Goal: Information Seeking & Learning: Compare options

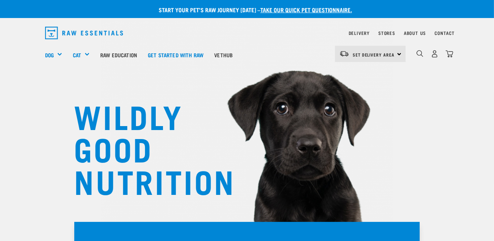
click at [460, 138] on div "WILDLY GOOD NUTRITION" at bounding box center [247, 122] width 494 height 245
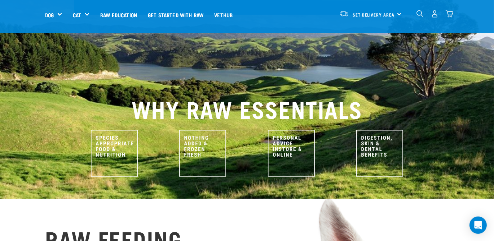
scroll to position [288, 0]
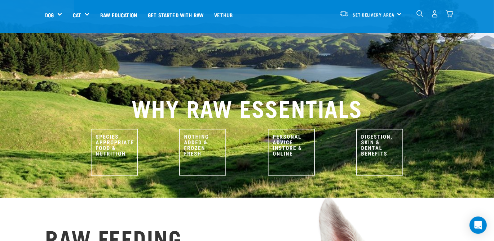
click at [374, 131] on img at bounding box center [379, 152] width 47 height 47
click at [373, 129] on img at bounding box center [379, 152] width 47 height 47
click at [376, 129] on img at bounding box center [379, 152] width 47 height 47
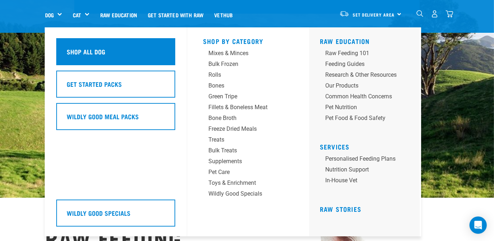
click at [76, 48] on h5 "Shop All Dog" at bounding box center [86, 51] width 39 height 9
click at [84, 50] on h5 "Shop All Dog" at bounding box center [86, 51] width 39 height 9
click at [90, 50] on h5 "Shop All Dog" at bounding box center [86, 51] width 39 height 9
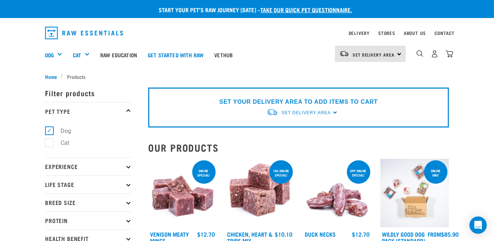
click at [280, 48] on div "Dog Shop All Dog Get Started Packs Wildly Good Meal Packs Shop By Category" at bounding box center [249, 54] width 408 height 29
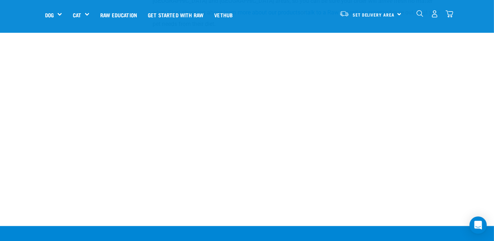
scroll to position [1324, 0]
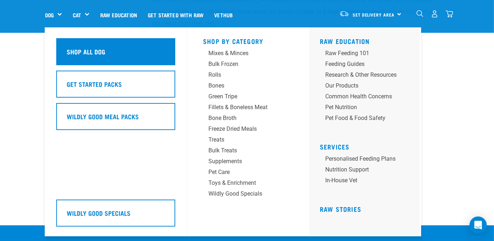
click at [78, 53] on h5 "Shop All Dog" at bounding box center [86, 51] width 39 height 9
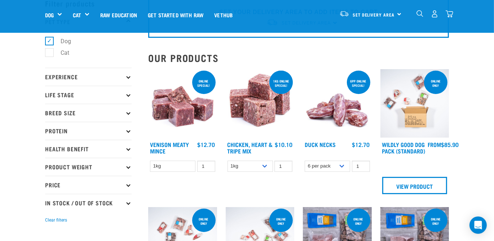
scroll to position [39, 0]
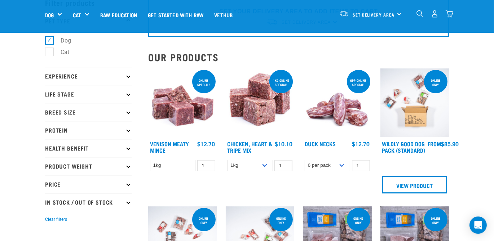
click at [126, 93] on icon at bounding box center [128, 94] width 4 height 4
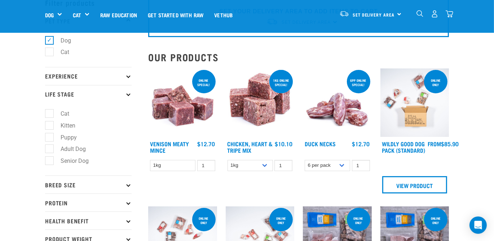
click at [95, 184] on p "Breed Size" at bounding box center [88, 185] width 87 height 18
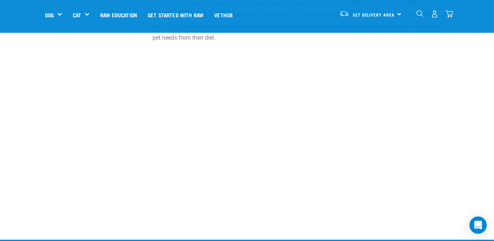
scroll to position [1311, 0]
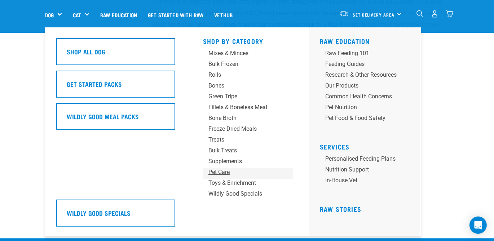
click at [222, 172] on div "Pet Care" at bounding box center [241, 172] width 67 height 9
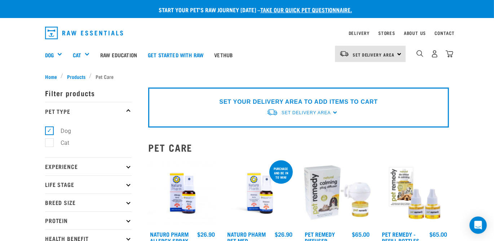
click at [446, 144] on h2 "Pet Care" at bounding box center [298, 147] width 301 height 11
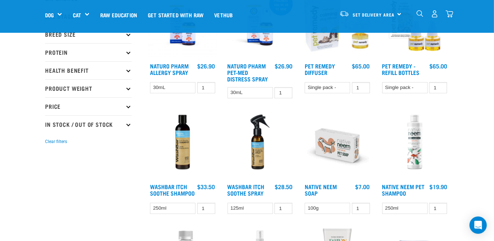
scroll to position [118, 0]
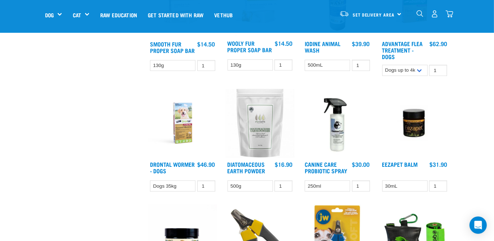
scroll to position [498, 0]
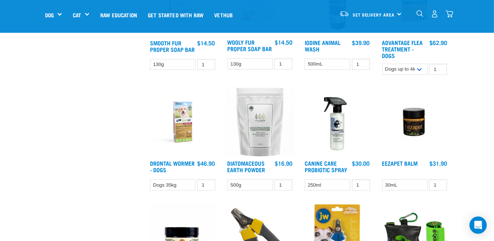
click at [96, 172] on div "× Filter products Pet Type Dog Cat Experience New Raw Feeder Experienced Raw Fe…" at bounding box center [92, 181] width 103 height 1308
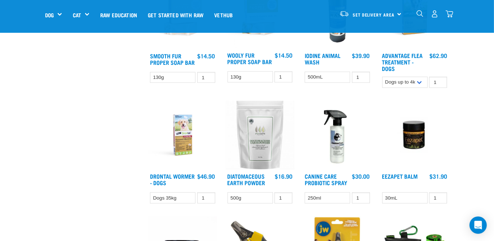
click at [262, 143] on img at bounding box center [260, 135] width 69 height 69
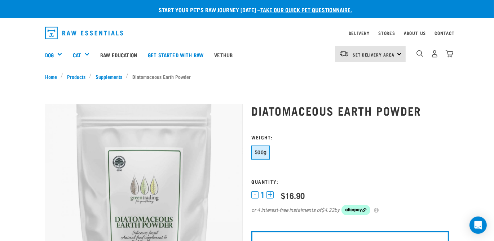
click at [56, 160] on img at bounding box center [144, 203] width 198 height 198
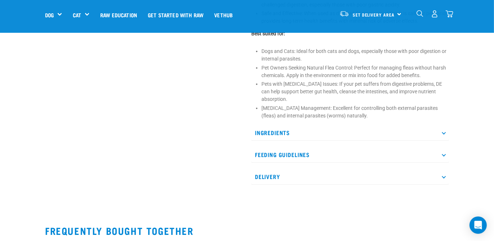
scroll to position [406, 0]
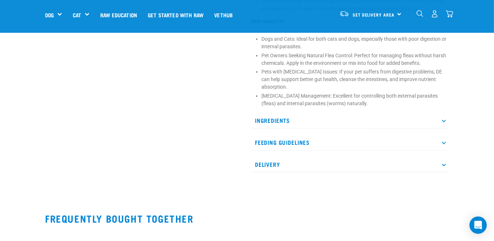
click at [276, 119] on p "Ingredients" at bounding box center [350, 120] width 198 height 16
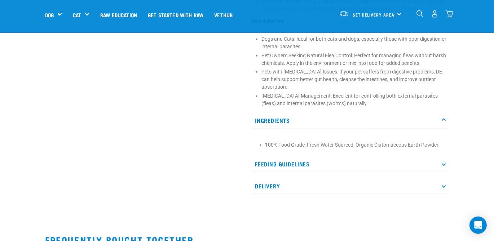
click at [272, 164] on p "Feeding Guidelines" at bounding box center [350, 164] width 198 height 16
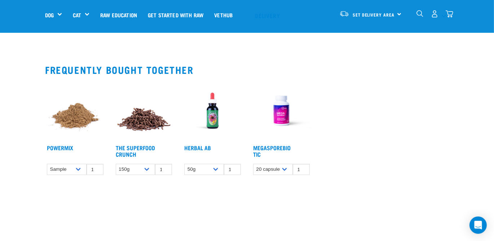
scroll to position [681, 0]
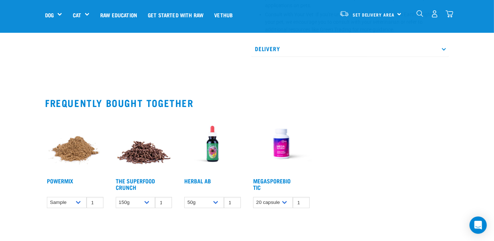
click at [74, 149] on img at bounding box center [75, 144] width 60 height 60
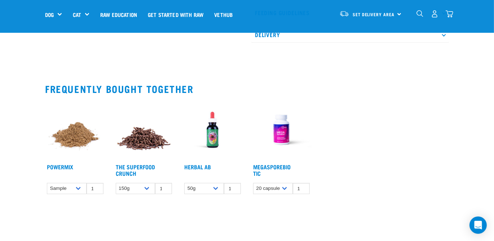
scroll to position [523, 0]
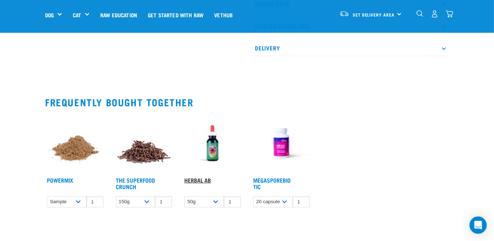
click at [193, 178] on link "Herbal AB" at bounding box center [197, 179] width 27 height 3
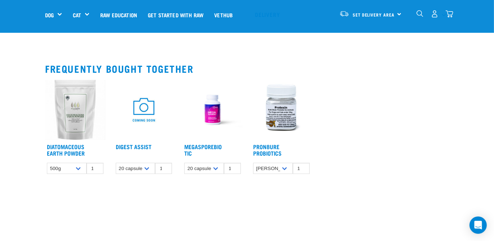
scroll to position [341, 0]
click at [277, 112] on img at bounding box center [281, 110] width 60 height 60
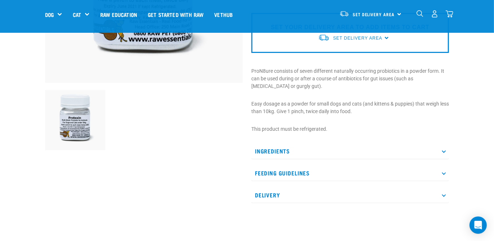
scroll to position [170, 0]
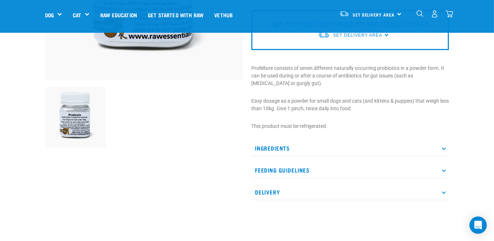
click at [262, 147] on p "Ingredients" at bounding box center [350, 148] width 198 height 16
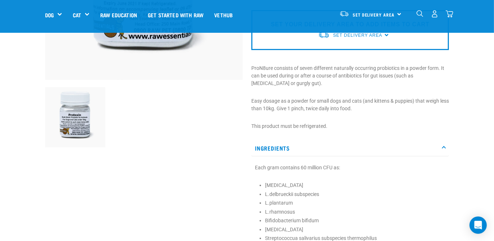
click at [216, 156] on div at bounding box center [144, 85] width 206 height 425
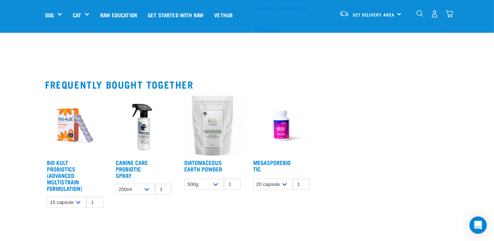
scroll to position [433, 0]
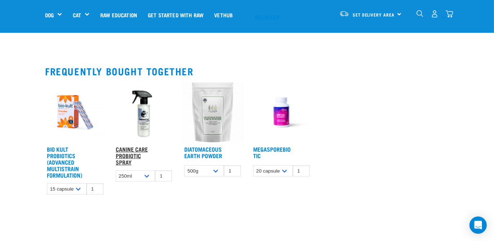
click at [136, 153] on link "Canine Care Probiotic Spray" at bounding box center [132, 155] width 32 height 16
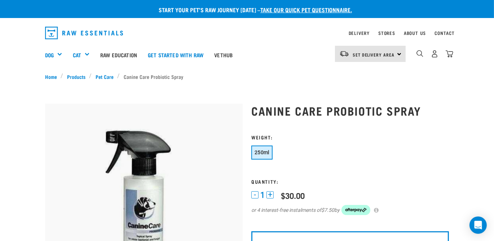
click at [203, 122] on img at bounding box center [144, 203] width 198 height 198
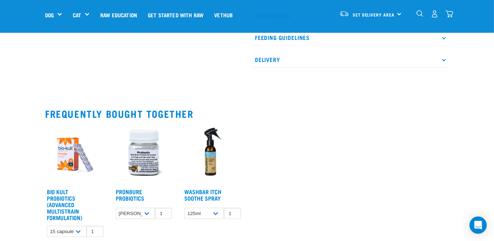
scroll to position [511, 0]
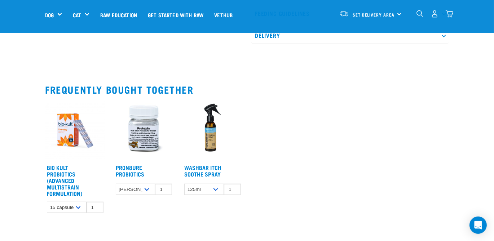
click at [146, 131] on img at bounding box center [144, 131] width 60 height 60
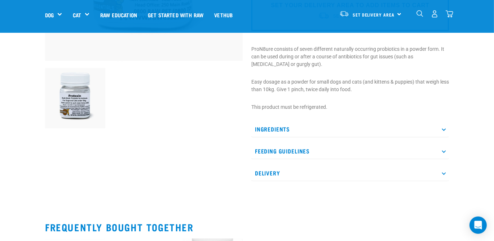
scroll to position [262, 0]
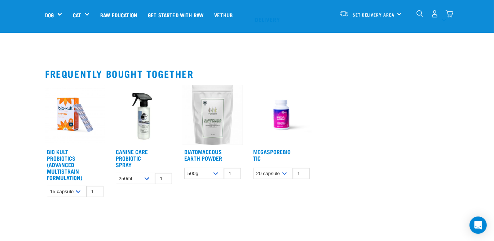
scroll to position [367, 0]
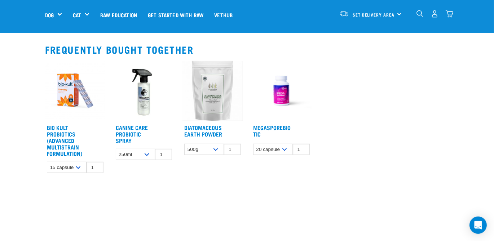
click at [209, 100] on img at bounding box center [212, 91] width 60 height 60
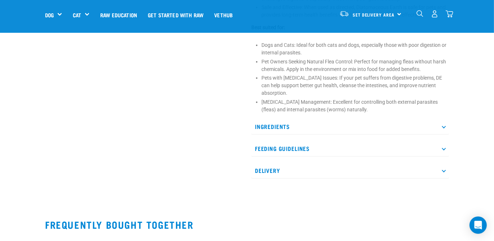
scroll to position [406, 0]
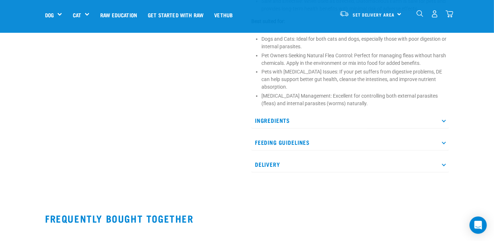
click at [268, 120] on p "Ingredients" at bounding box center [350, 120] width 198 height 16
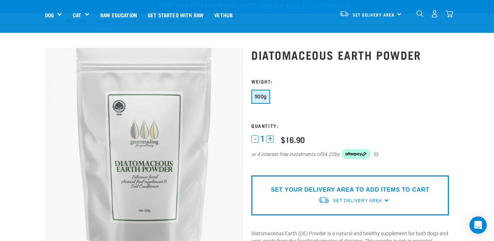
scroll to position [0, 0]
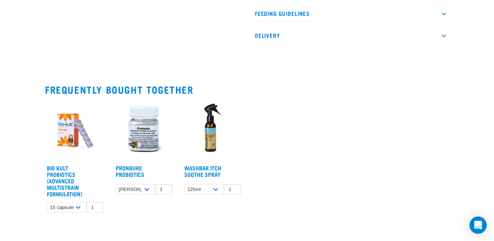
click at [329, 97] on div "Bio Kult Probiotics (Advanced Multistrain Formulation) $15.76 $30.40 1 0 100 0 …" at bounding box center [247, 159] width 412 height 125
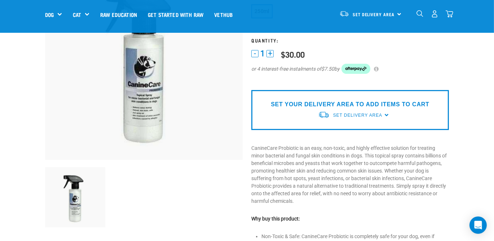
scroll to position [77, 0]
